Goal: Task Accomplishment & Management: Complete application form

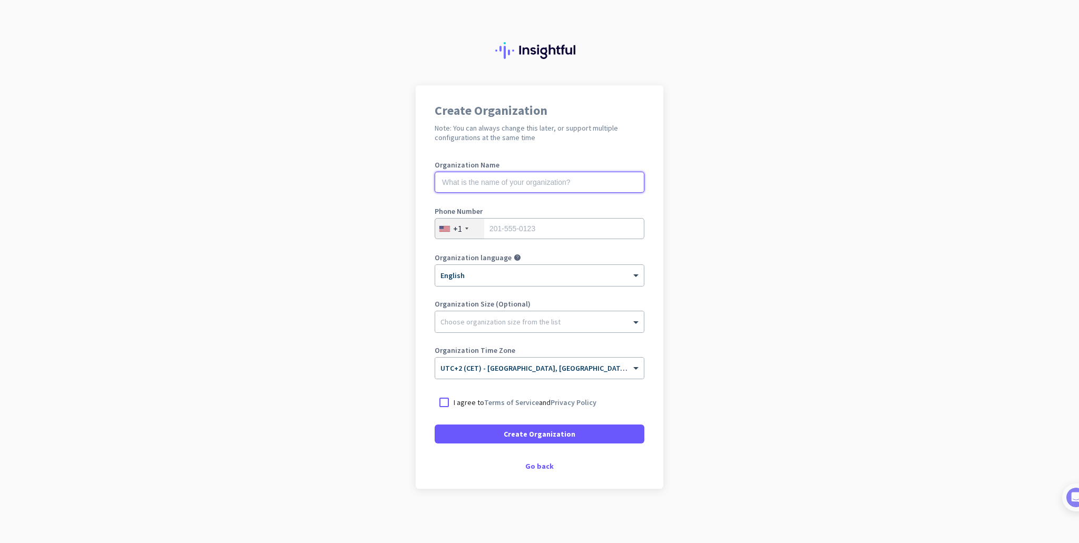
click at [568, 189] on input "text" at bounding box center [540, 182] width 210 height 21
type input "Conatus"
click at [462, 226] on div "+1" at bounding box center [459, 229] width 49 height 20
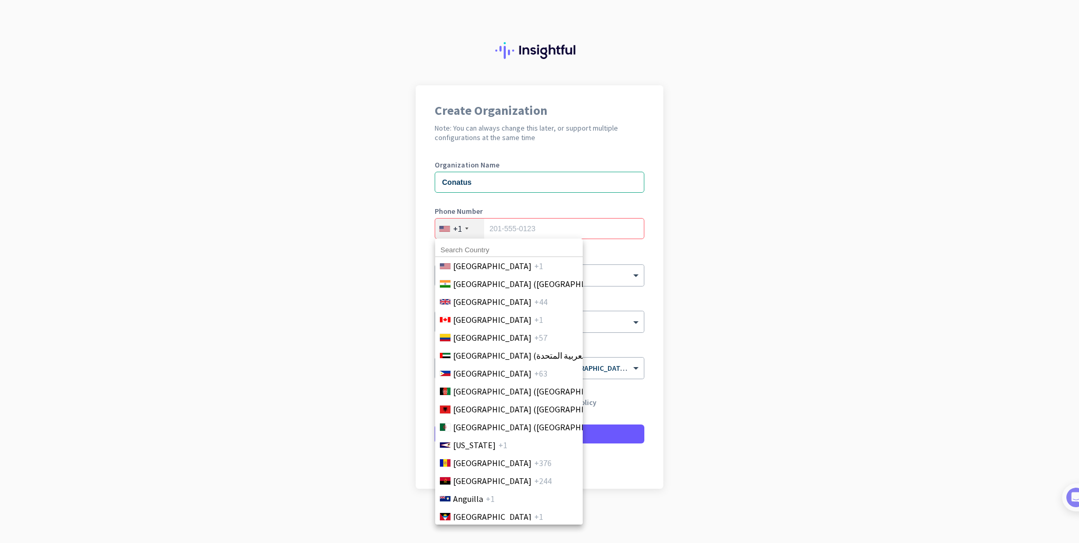
click at [475, 248] on input at bounding box center [509, 250] width 148 height 14
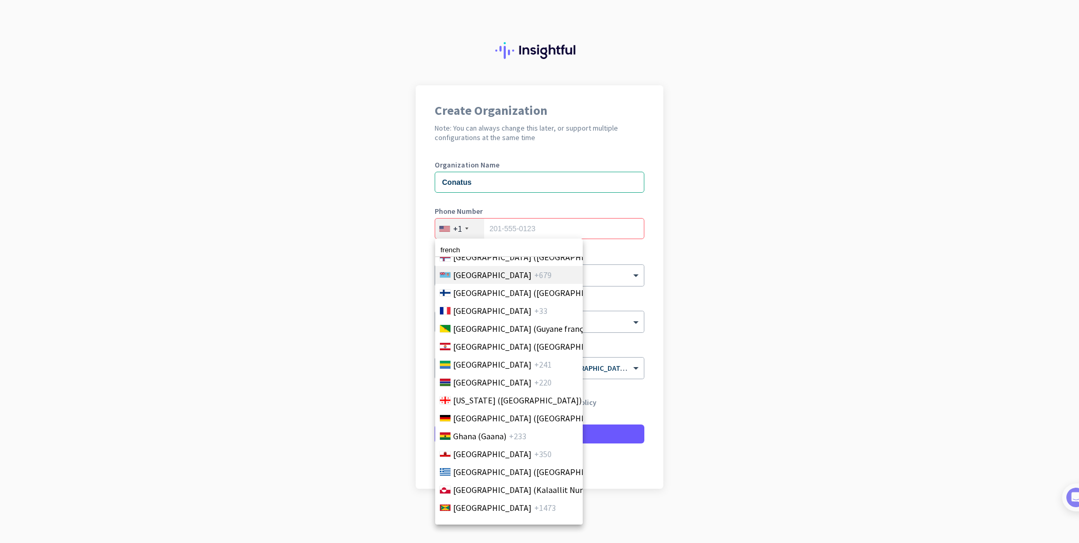
scroll to position [1383, 0]
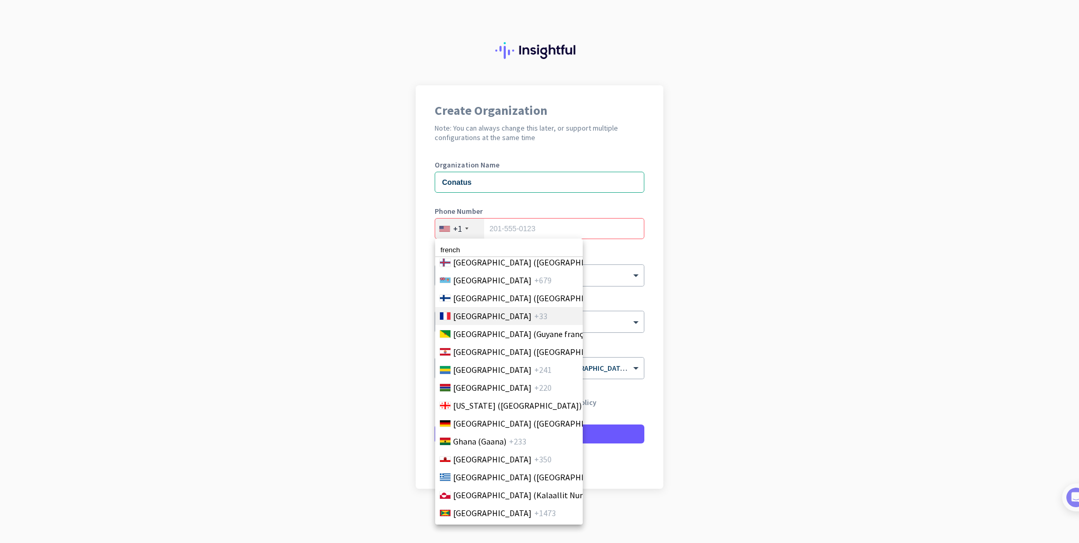
type input "french"
click at [506, 318] on li "France +33" at bounding box center [509, 316] width 148 height 18
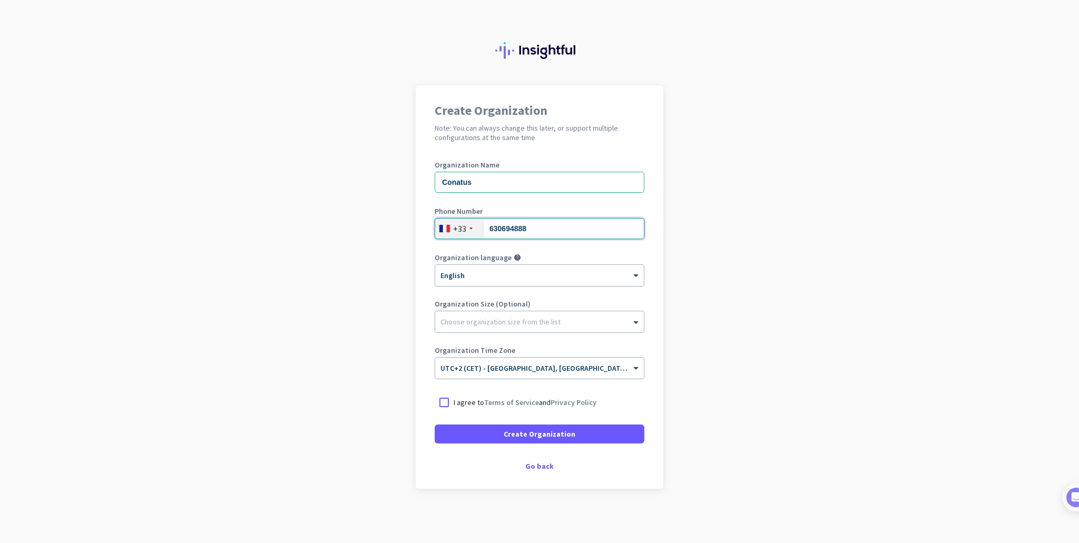
type input "630694888"
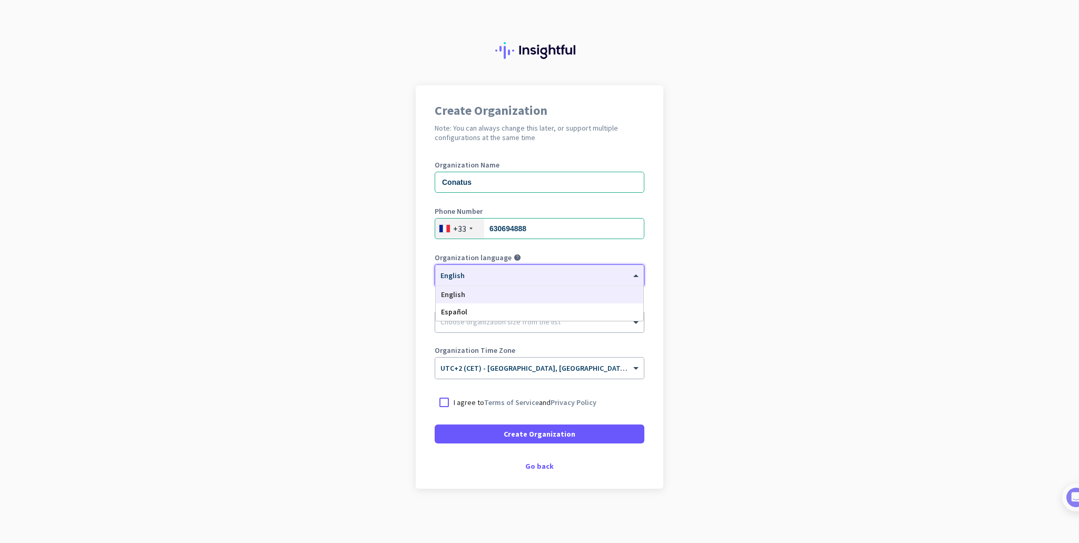
click at [502, 282] on div "× English" at bounding box center [539, 275] width 209 height 21
click at [403, 301] on app-onboarding-organization "Create Organization Note: You can always change this later, or support multiple…" at bounding box center [539, 313] width 1079 height 456
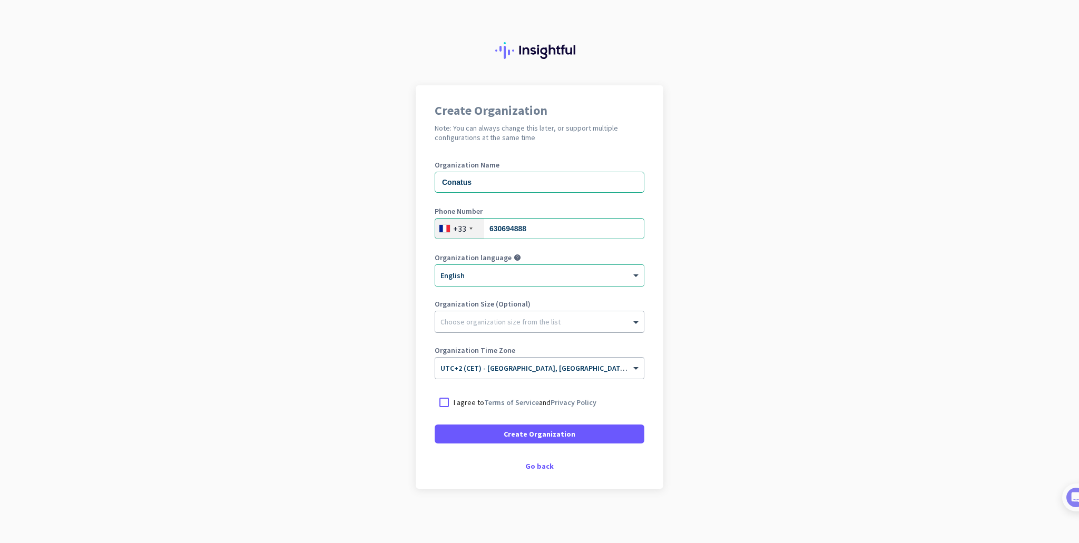
click at [481, 326] on div "Choose organization size from the list" at bounding box center [501, 321] width 120 height 9
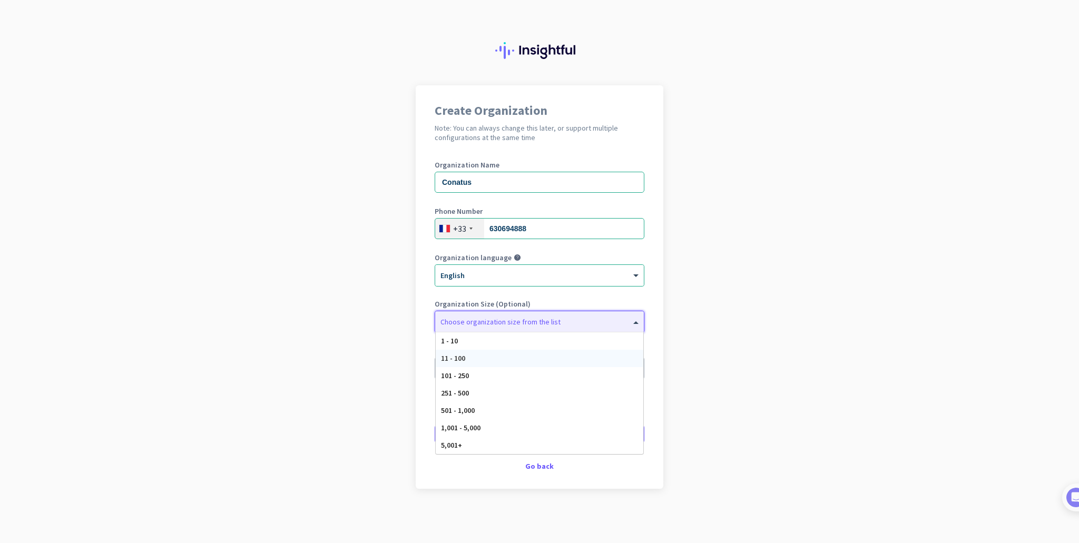
click at [487, 352] on div "11 - 100" at bounding box center [540, 358] width 208 height 17
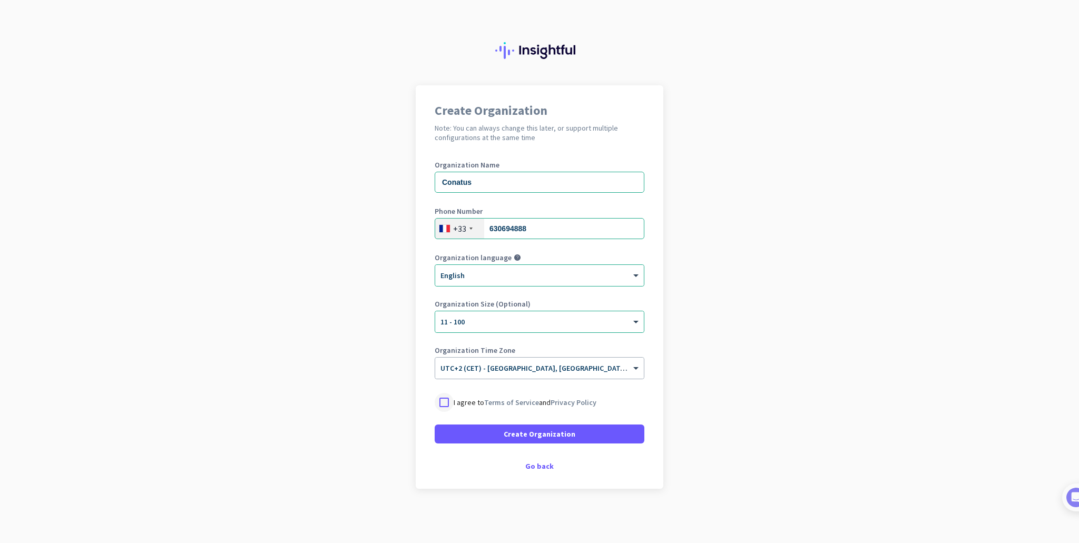
click at [443, 403] on div at bounding box center [444, 402] width 19 height 19
click at [461, 428] on span at bounding box center [540, 434] width 210 height 25
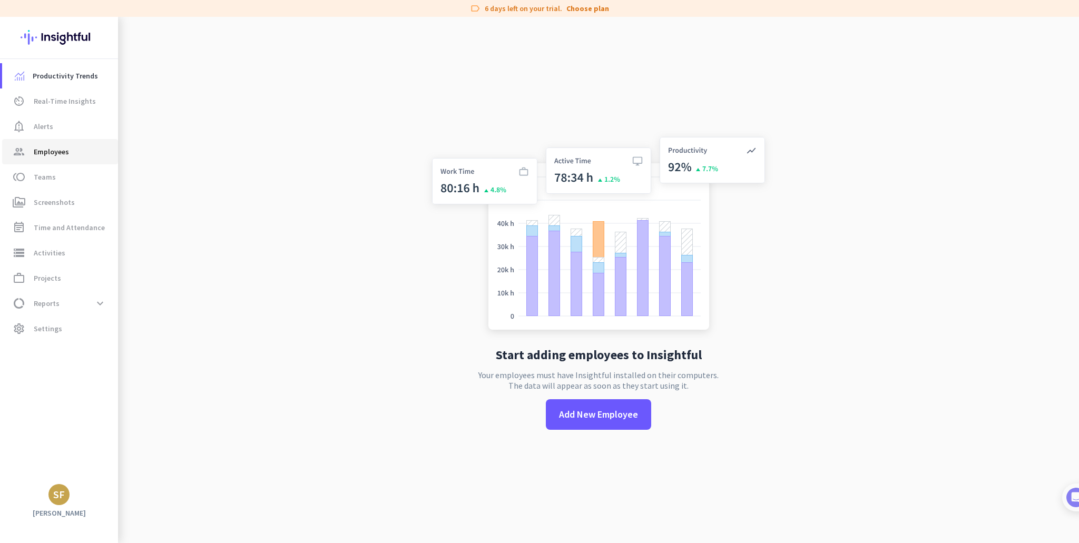
click at [83, 163] on link "group Employees" at bounding box center [60, 151] width 116 height 25
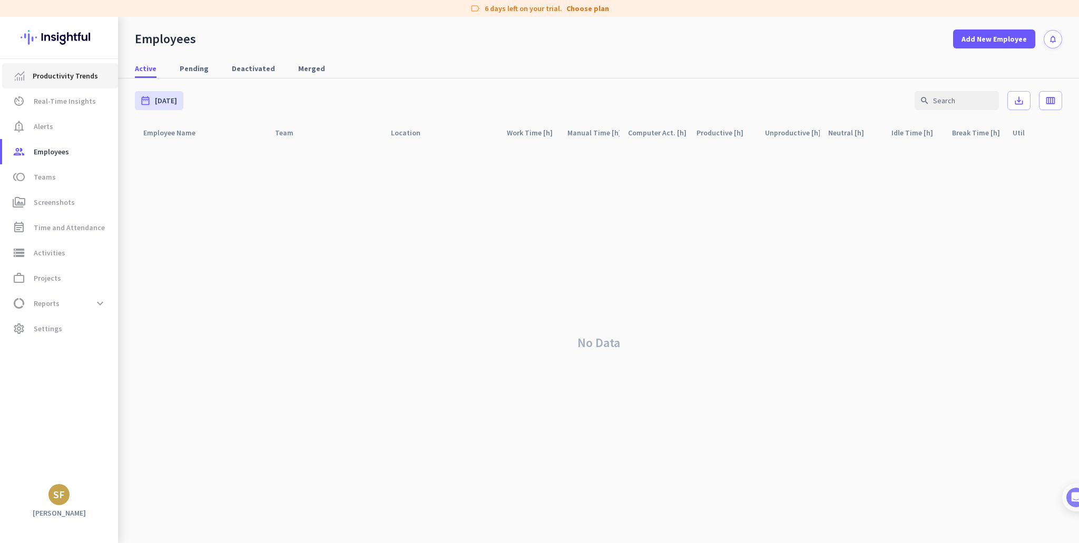
click at [50, 74] on span "Productivity Trends" at bounding box center [65, 76] width 65 height 13
